Goal: Task Accomplishment & Management: Complete application form

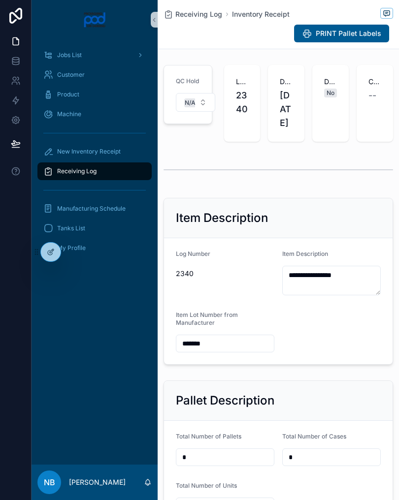
click at [107, 151] on span "New Inventory Receipt" at bounding box center [88, 152] width 63 height 8
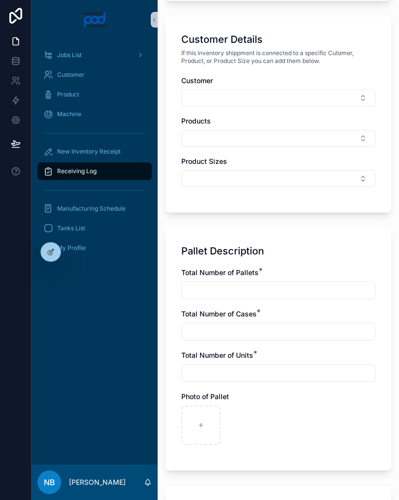
scroll to position [430, 0]
click at [194, 429] on div "scrollable content" at bounding box center [200, 424] width 39 height 39
type input "**********"
click at [245, 426] on icon "scrollable content" at bounding box center [244, 424] width 7 height 7
type input "**********"
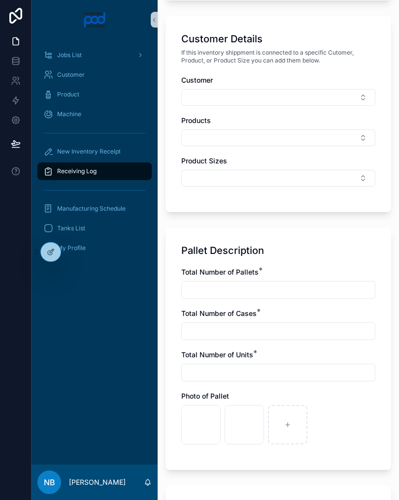
click at [241, 281] on div "scrollable content" at bounding box center [278, 290] width 194 height 18
click at [202, 295] on input "scrollable content" at bounding box center [278, 290] width 193 height 14
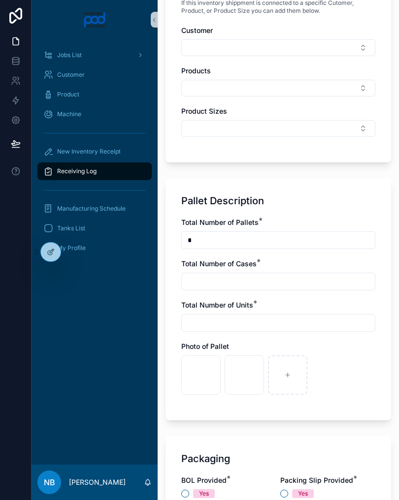
scroll to position [494, 0]
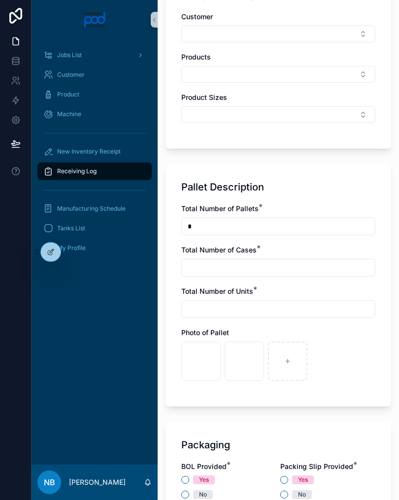
type input "*"
click at [206, 270] on input "scrollable content" at bounding box center [278, 268] width 193 height 14
type input "*"
click at [212, 311] on input "scrollable content" at bounding box center [278, 309] width 193 height 14
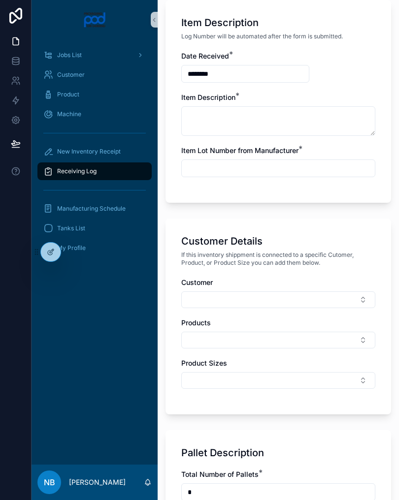
scroll to position [209, 0]
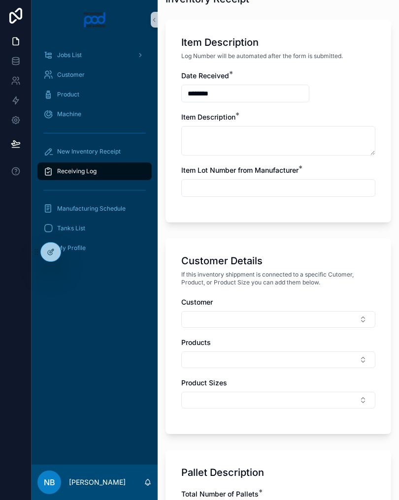
type input "*"
click at [300, 193] on input "scrollable content" at bounding box center [278, 188] width 193 height 14
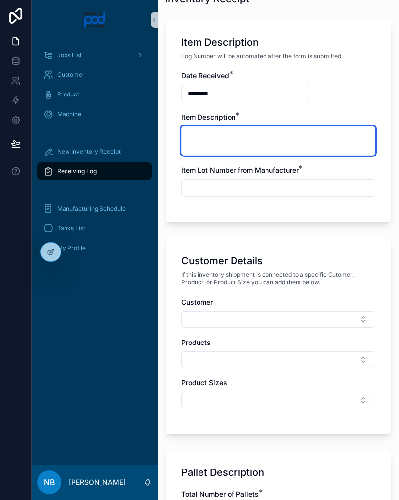
click at [256, 132] on textarea "scrollable content" at bounding box center [278, 141] width 194 height 30
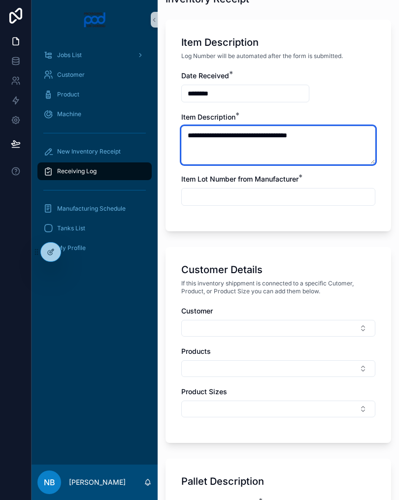
type textarea "**********"
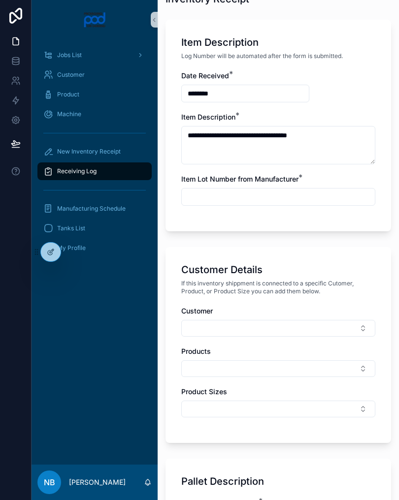
click at [246, 188] on div "scrollable content" at bounding box center [278, 197] width 194 height 18
click at [216, 202] on input "scrollable content" at bounding box center [278, 197] width 193 height 14
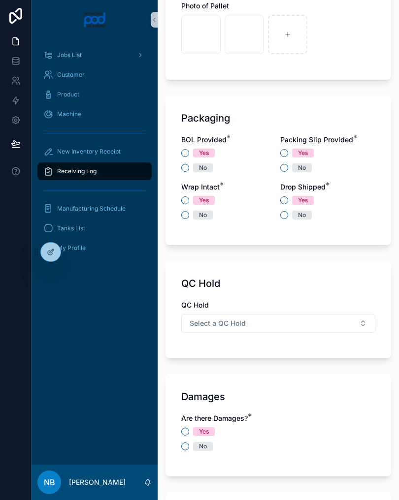
scroll to position [833, 0]
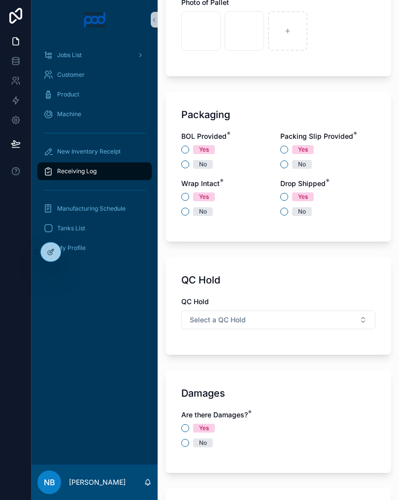
type input "***"
click at [187, 162] on button "No" at bounding box center [185, 164] width 8 height 8
click at [286, 165] on button "No" at bounding box center [284, 164] width 8 height 8
click at [179, 216] on div "Packaging BOL Provided * Yes No Packing Slip Provided * Yes No Wrap Intact * Ye…" at bounding box center [277, 167] width 225 height 150
click at [188, 212] on button "No" at bounding box center [185, 212] width 8 height 8
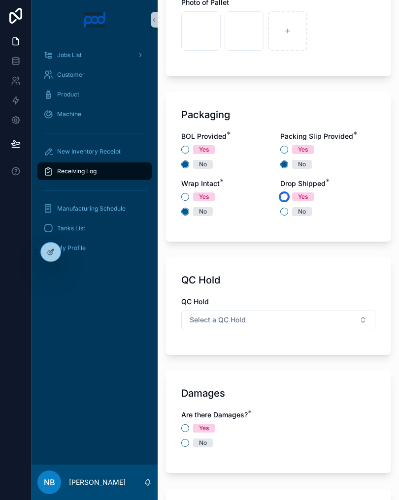
click at [284, 200] on button "Yes" at bounding box center [284, 197] width 8 height 8
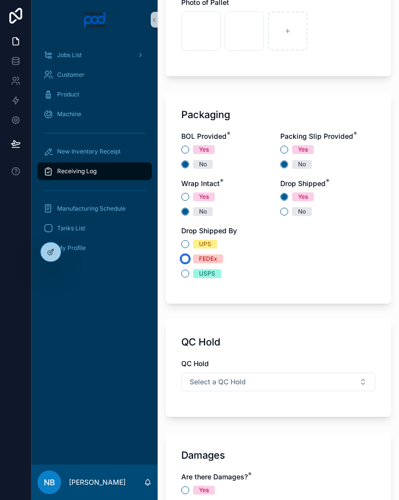
click at [186, 257] on button "FEDEx" at bounding box center [185, 259] width 8 height 8
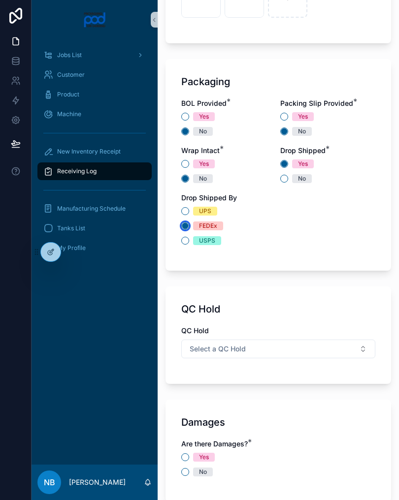
scroll to position [881, 0]
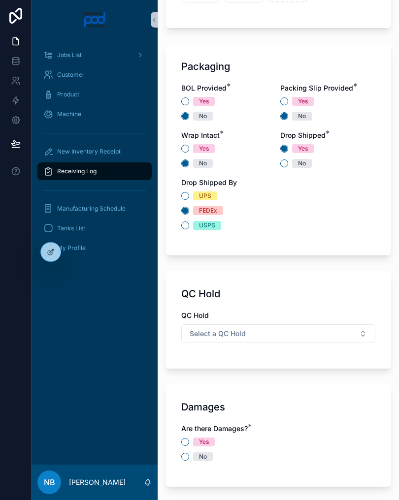
click at [356, 334] on button "Select a QC Hold" at bounding box center [278, 333] width 194 height 19
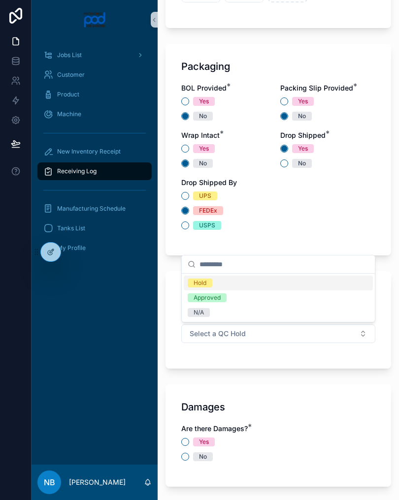
click at [231, 310] on div "N/A" at bounding box center [278, 312] width 189 height 15
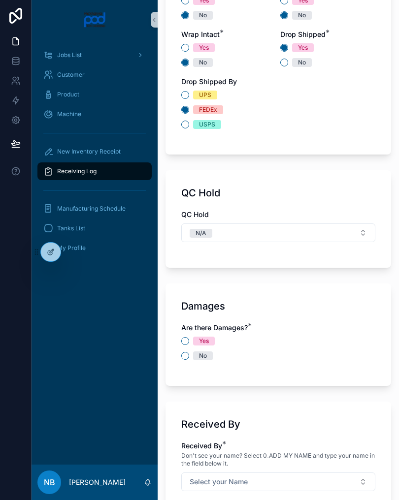
scroll to position [984, 0]
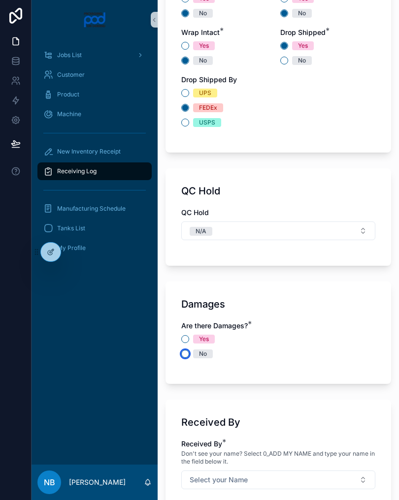
click at [185, 357] on button "No" at bounding box center [185, 354] width 8 height 8
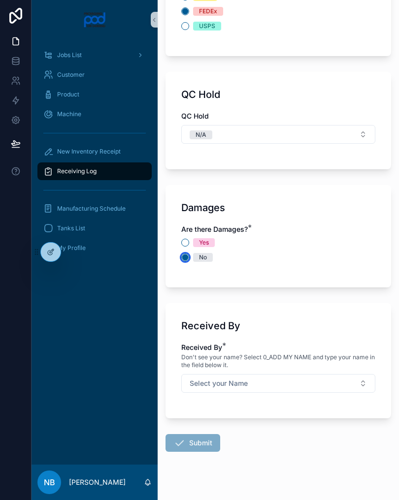
scroll to position [1082, 0]
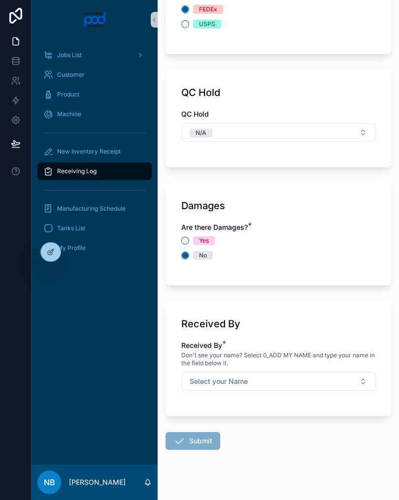
click at [356, 384] on button "Select your Name" at bounding box center [278, 381] width 194 height 19
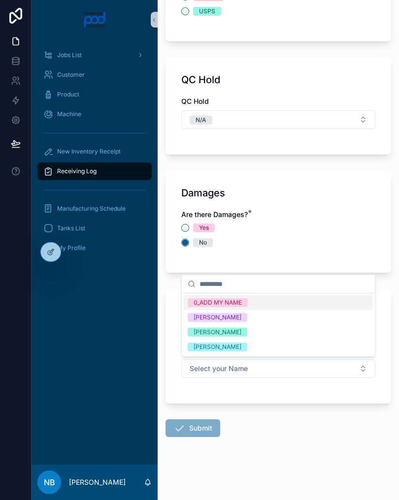
scroll to position [1095, 0]
click at [260, 330] on div "[PERSON_NAME]" at bounding box center [278, 332] width 189 height 15
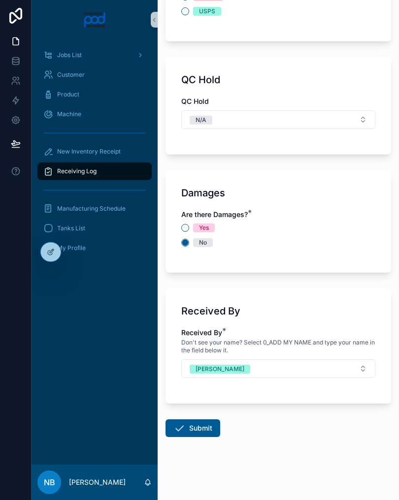
click at [202, 423] on button "Submit" at bounding box center [192, 428] width 55 height 18
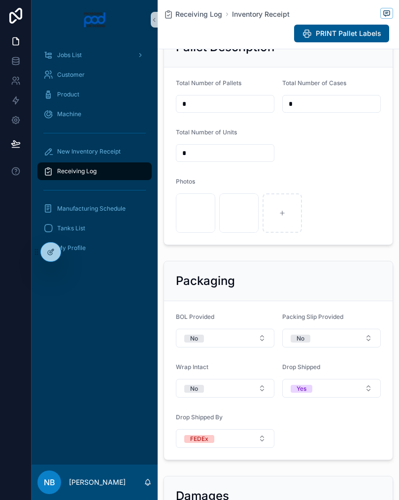
scroll to position [379, 0]
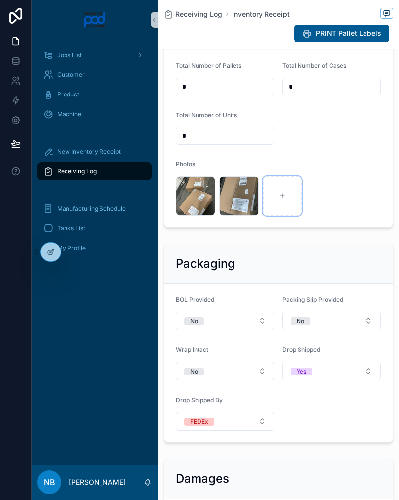
click at [289, 202] on div "scrollable content" at bounding box center [281, 195] width 39 height 39
type input "**********"
click at [330, 207] on div "scrollable content" at bounding box center [325, 195] width 39 height 39
type input "**********"
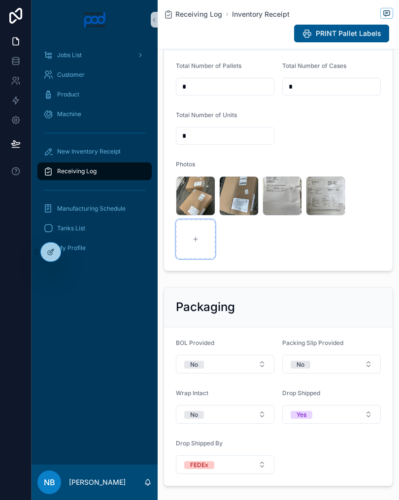
click at [194, 243] on icon "scrollable content" at bounding box center [195, 239] width 7 height 7
type input "**********"
click at [242, 259] on div "scrollable content" at bounding box center [238, 238] width 39 height 39
type input "**********"
click at [277, 252] on div "scrollable content" at bounding box center [281, 238] width 39 height 39
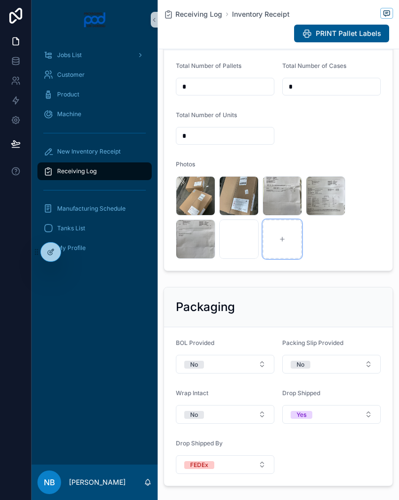
type input "**********"
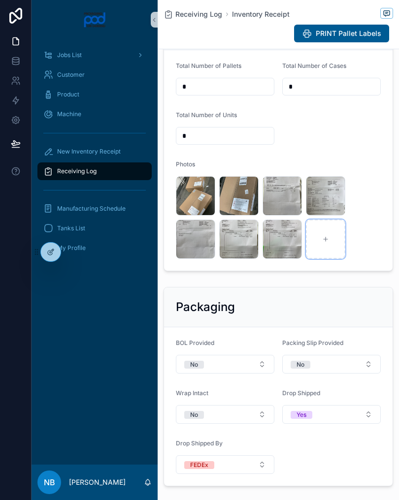
click at [328, 243] on icon "scrollable content" at bounding box center [325, 239] width 7 height 7
type input "**********"
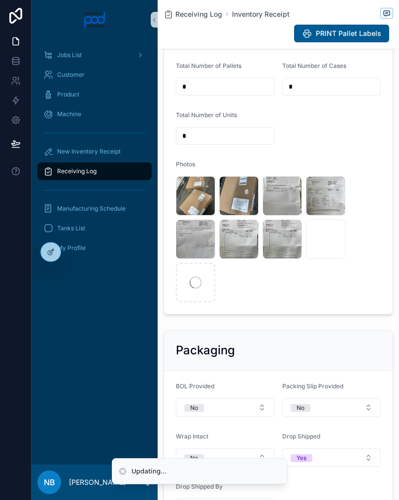
click at [202, 298] on div "scrollable content" at bounding box center [195, 282] width 39 height 39
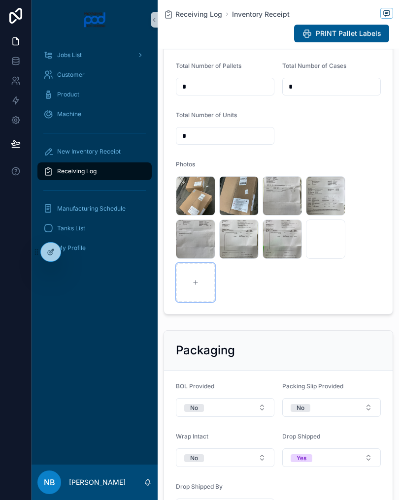
click at [204, 300] on div "scrollable content" at bounding box center [195, 282] width 39 height 39
type input "**********"
click at [123, 149] on div "New Inventory Receipt" at bounding box center [94, 152] width 102 height 16
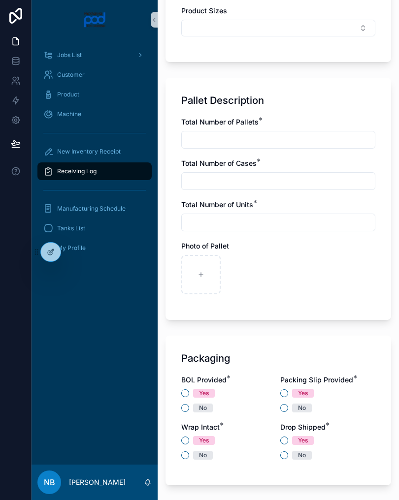
scroll to position [605, 0]
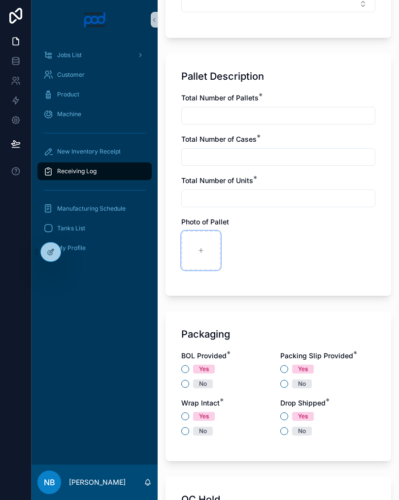
click at [203, 253] on icon "scrollable content" at bounding box center [200, 250] width 7 height 7
type input "**********"
click at [250, 250] on div "scrollable content" at bounding box center [243, 250] width 39 height 39
type input "**********"
click at [226, 117] on input "scrollable content" at bounding box center [278, 116] width 193 height 14
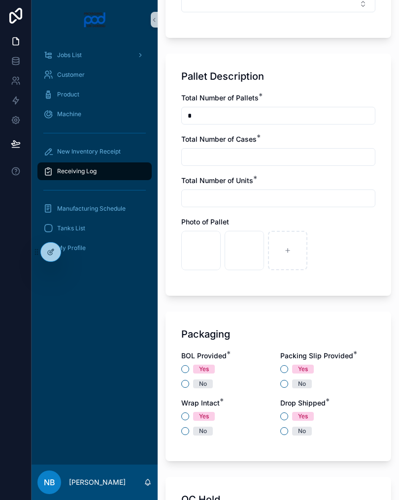
type input "*"
click at [232, 162] on input "scrollable content" at bounding box center [278, 157] width 193 height 14
type input "*"
click at [215, 197] on input "scrollable content" at bounding box center [278, 198] width 193 height 14
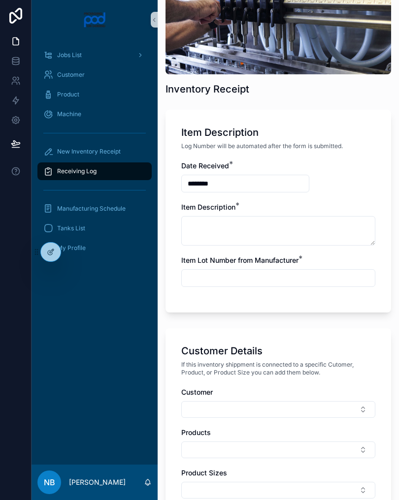
scroll to position [119, 0]
type input "*"
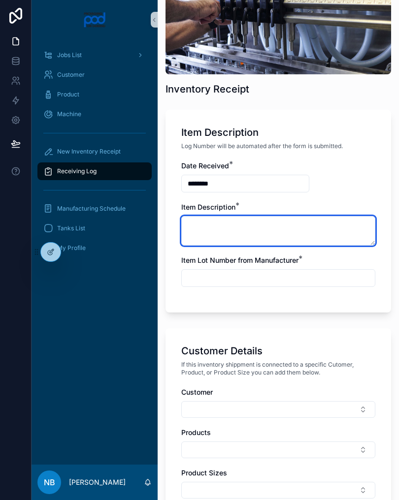
click at [242, 234] on textarea "scrollable content" at bounding box center [278, 231] width 194 height 30
type textarea "**********"
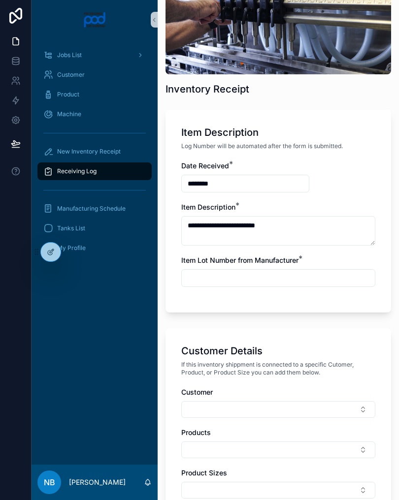
click at [266, 282] on input "scrollable content" at bounding box center [278, 278] width 193 height 14
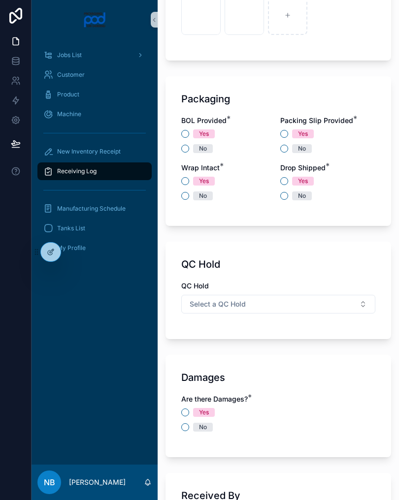
scroll to position [885, 0]
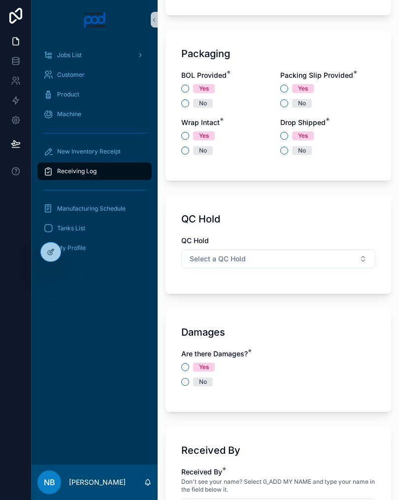
type input "**********"
click at [186, 106] on button "No" at bounding box center [185, 103] width 8 height 8
click at [286, 102] on button "No" at bounding box center [284, 103] width 8 height 8
click at [186, 154] on button "No" at bounding box center [185, 151] width 8 height 8
click at [281, 139] on button "Yes" at bounding box center [284, 136] width 8 height 8
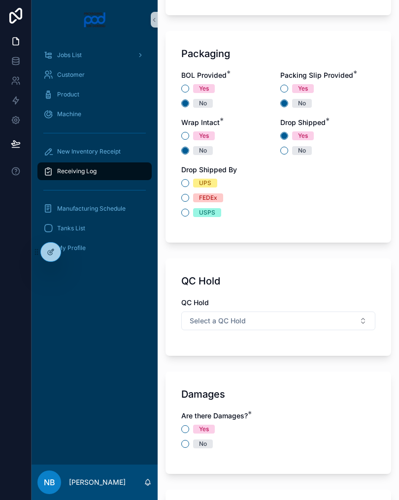
click at [193, 197] on span "FEDEx" at bounding box center [208, 197] width 30 height 9
click at [189, 197] on button "FEDEx" at bounding box center [185, 198] width 8 height 8
click at [321, 320] on button "Select a QC Hold" at bounding box center [278, 320] width 194 height 19
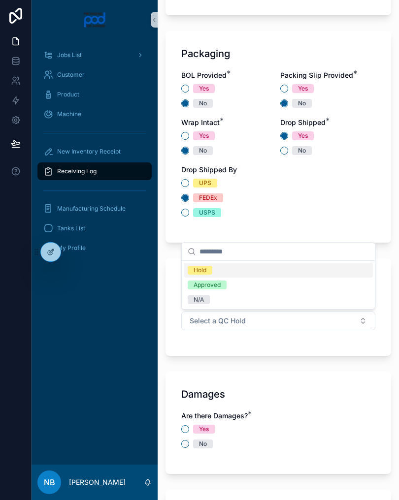
click at [223, 296] on div "N/A" at bounding box center [278, 299] width 189 height 15
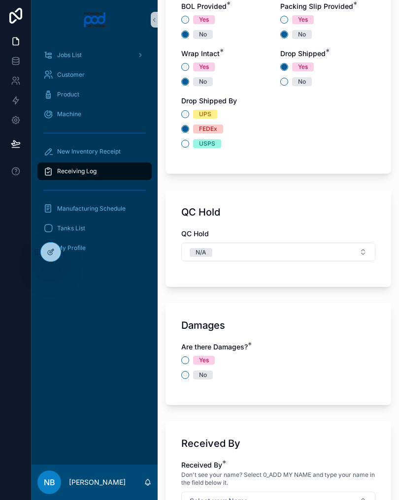
scroll to position [954, 0]
click at [187, 378] on button "No" at bounding box center [185, 375] width 8 height 8
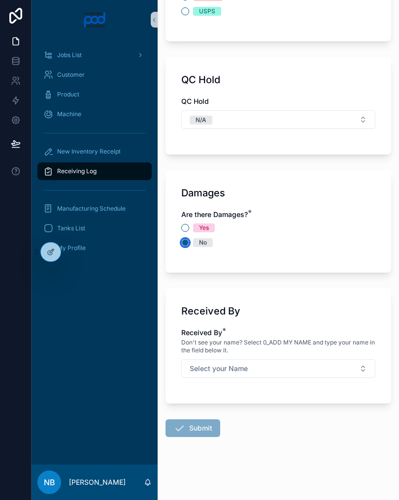
scroll to position [1086, 0]
click at [345, 367] on button "Select your Name" at bounding box center [278, 368] width 194 height 19
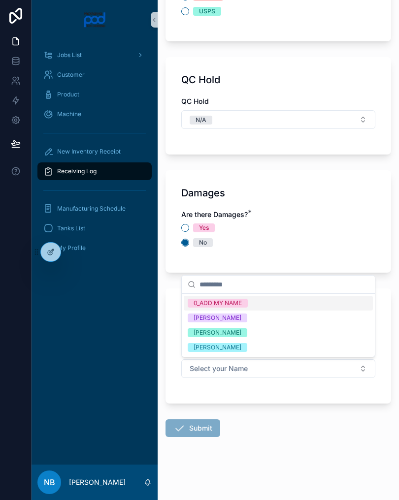
click at [258, 334] on div "[PERSON_NAME]" at bounding box center [278, 332] width 189 height 15
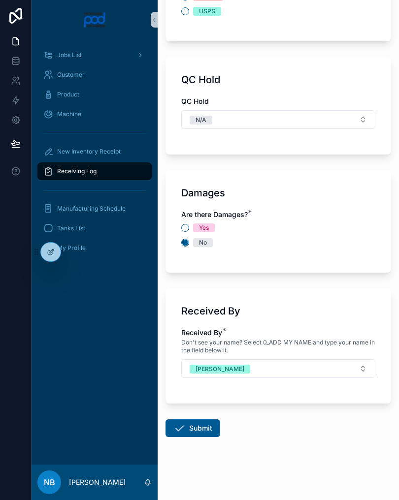
click at [200, 431] on button "Submit" at bounding box center [192, 428] width 55 height 18
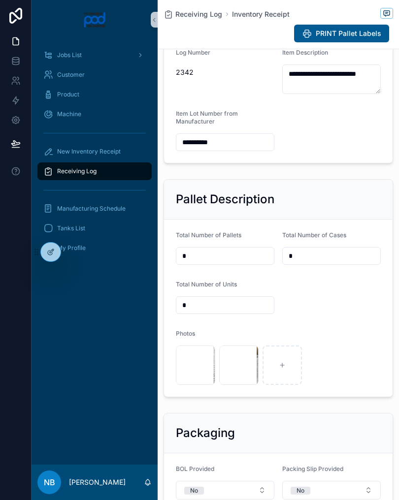
scroll to position [201, 0]
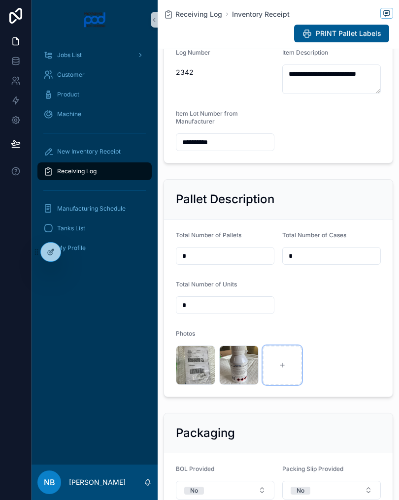
click at [280, 385] on div "scrollable content" at bounding box center [281, 364] width 39 height 39
type input "**********"
click at [329, 374] on div "scrollable content" at bounding box center [325, 364] width 39 height 39
type input "**********"
